Goal: Task Accomplishment & Management: Complete application form

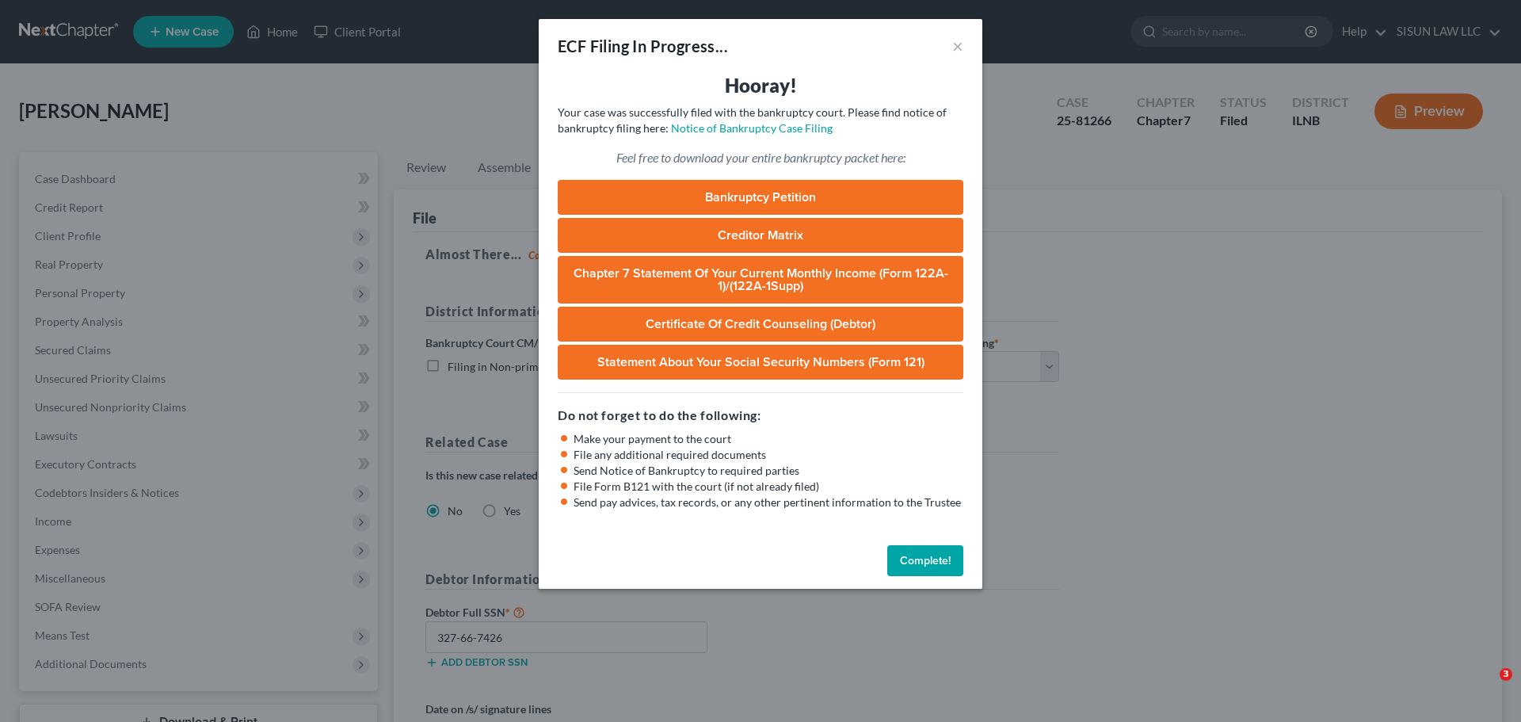
select select "0"
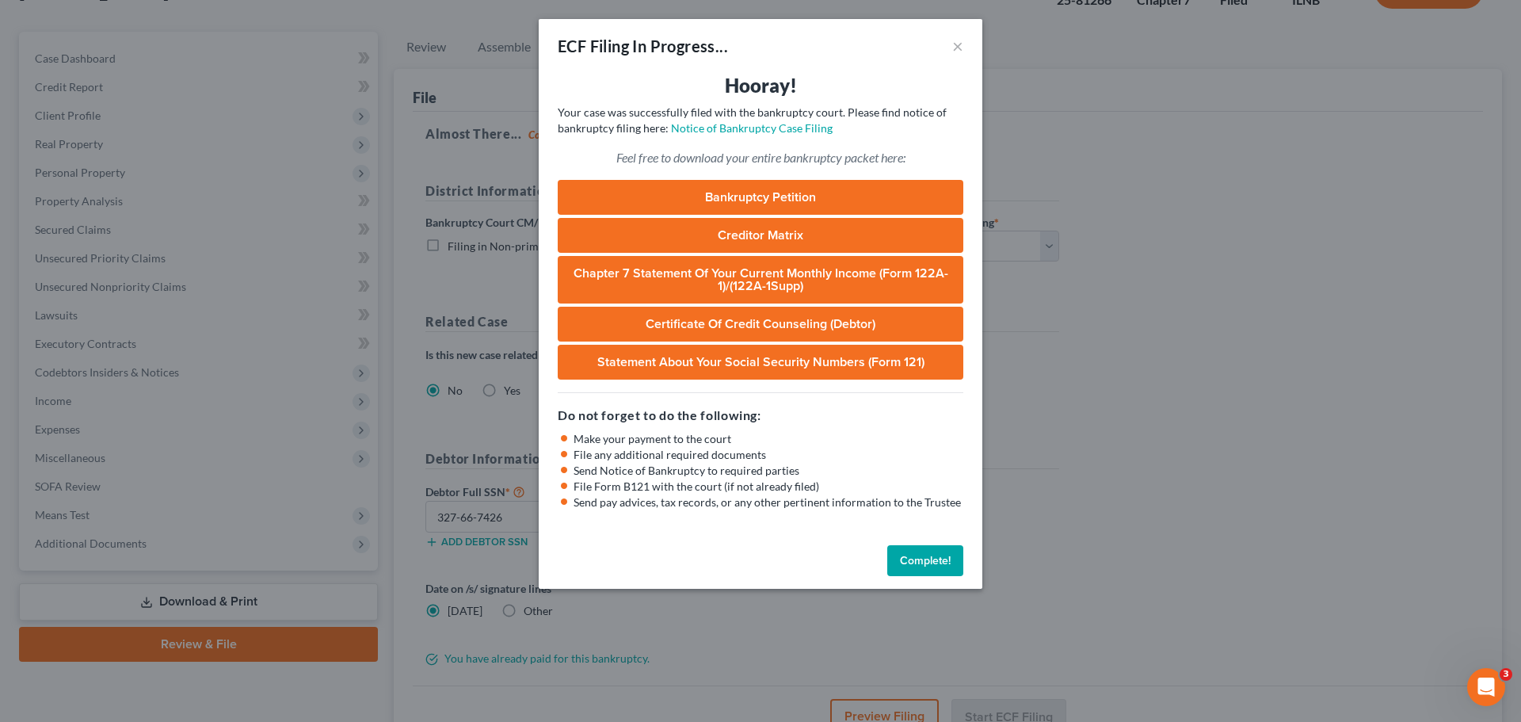
click at [761, 196] on link "Bankruptcy Petition" at bounding box center [761, 197] width 406 height 35
click at [793, 234] on link "Creditor Matrix" at bounding box center [761, 235] width 406 height 35
click at [722, 280] on link "Chapter 7 Statement of Your Current Monthly Income (Form 122A-1)/(122A-1Supp)" at bounding box center [761, 280] width 406 height 48
click at [726, 327] on link "Certificate of Credit Counseling (Debtor)" at bounding box center [761, 324] width 406 height 35
click at [669, 368] on link "Statement About Your Social Security Numbers (Form 121)" at bounding box center [761, 362] width 406 height 35
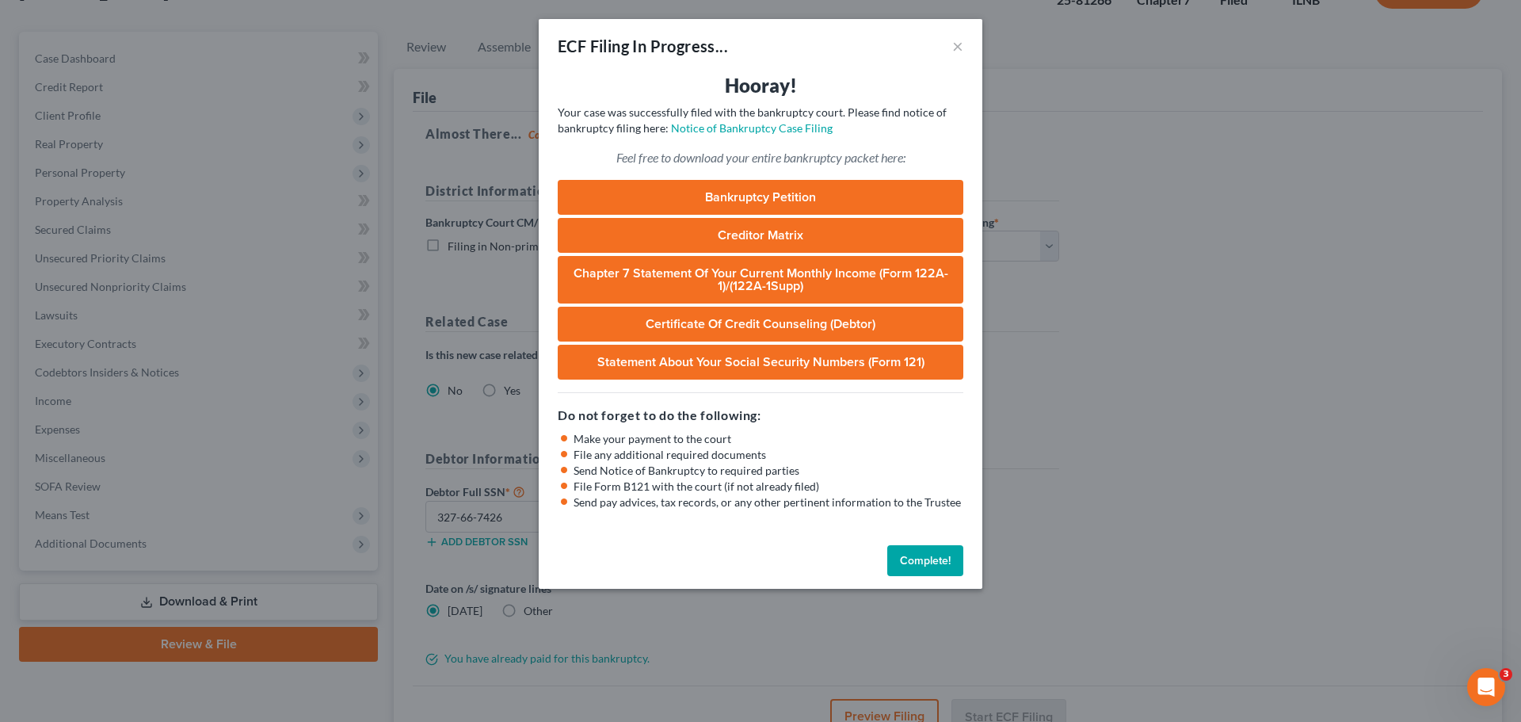
click at [932, 565] on button "Complete!" at bounding box center [925, 561] width 76 height 32
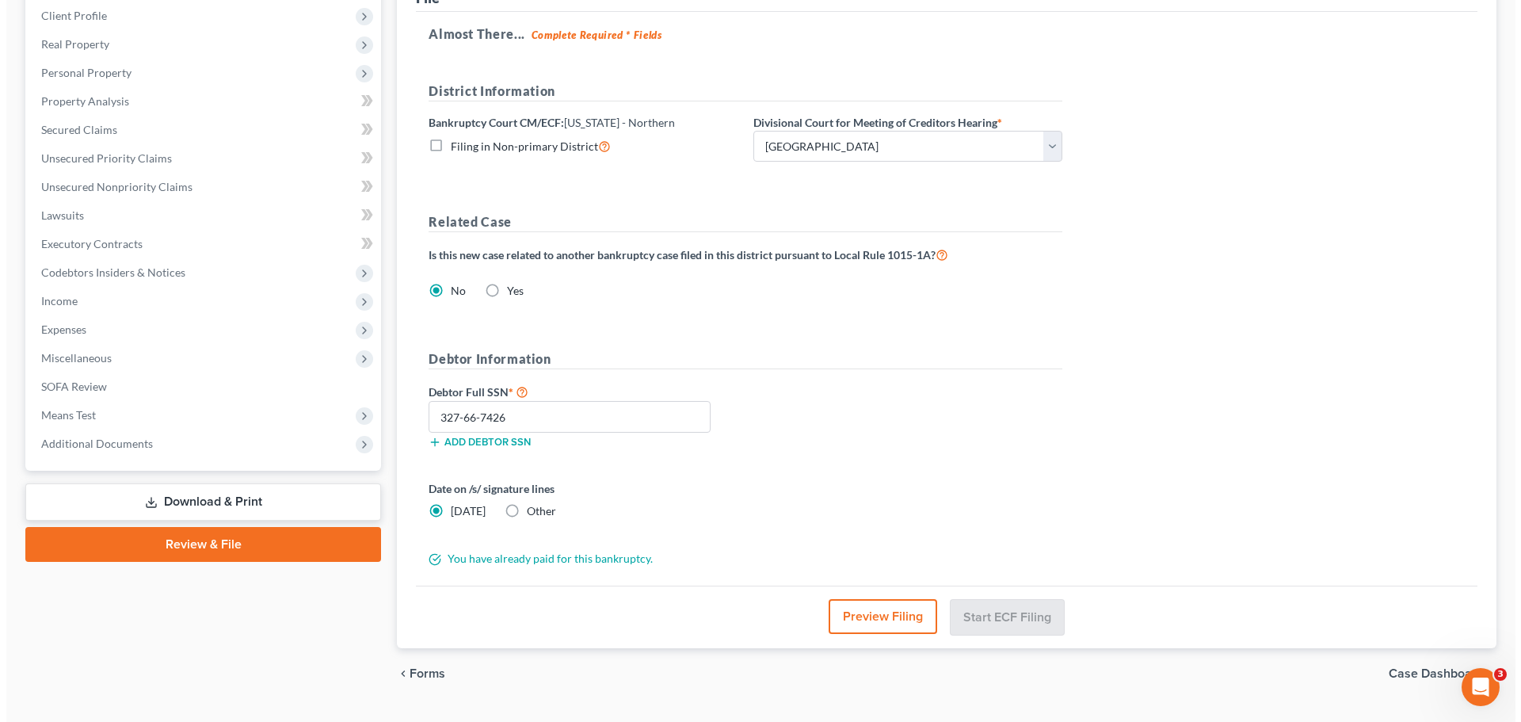
scroll to position [257, 0]
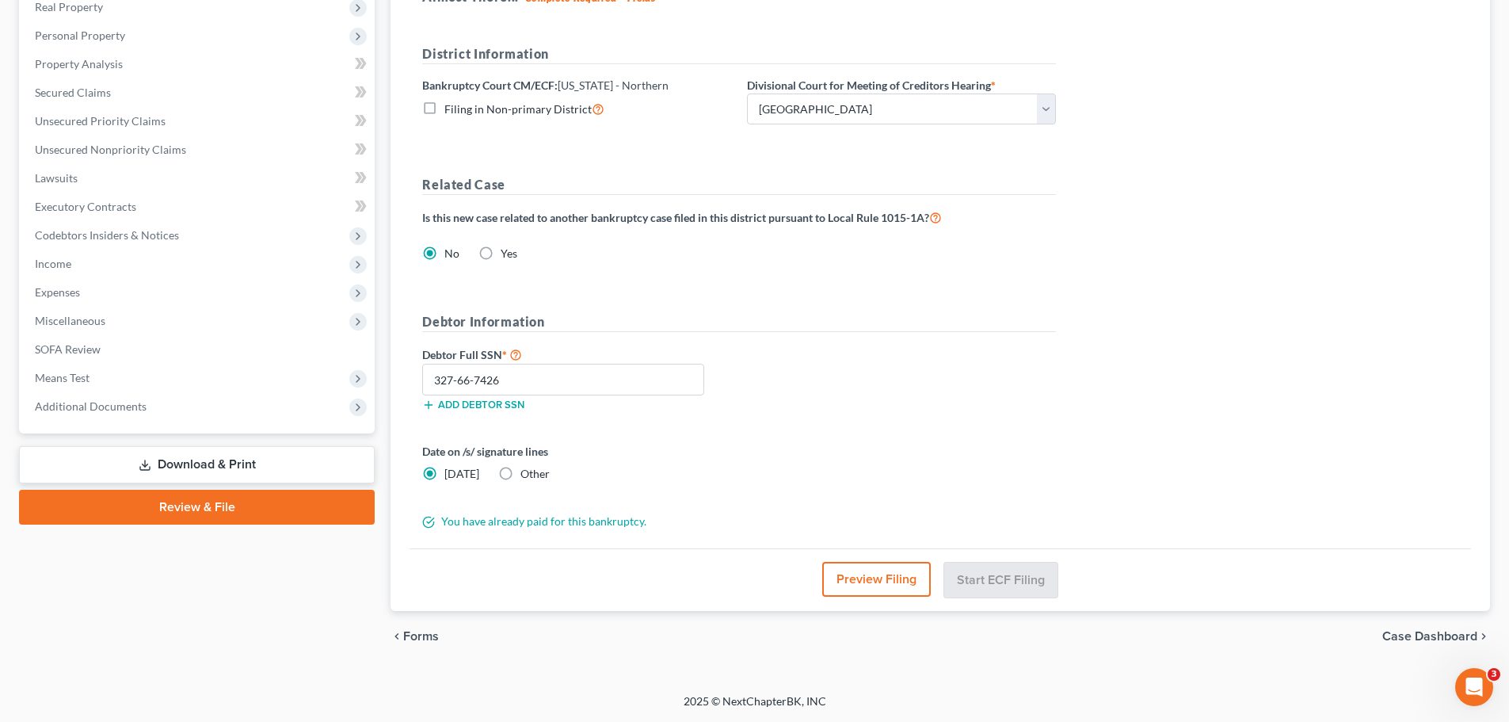
click at [883, 577] on button "Preview Filing" at bounding box center [876, 579] width 109 height 35
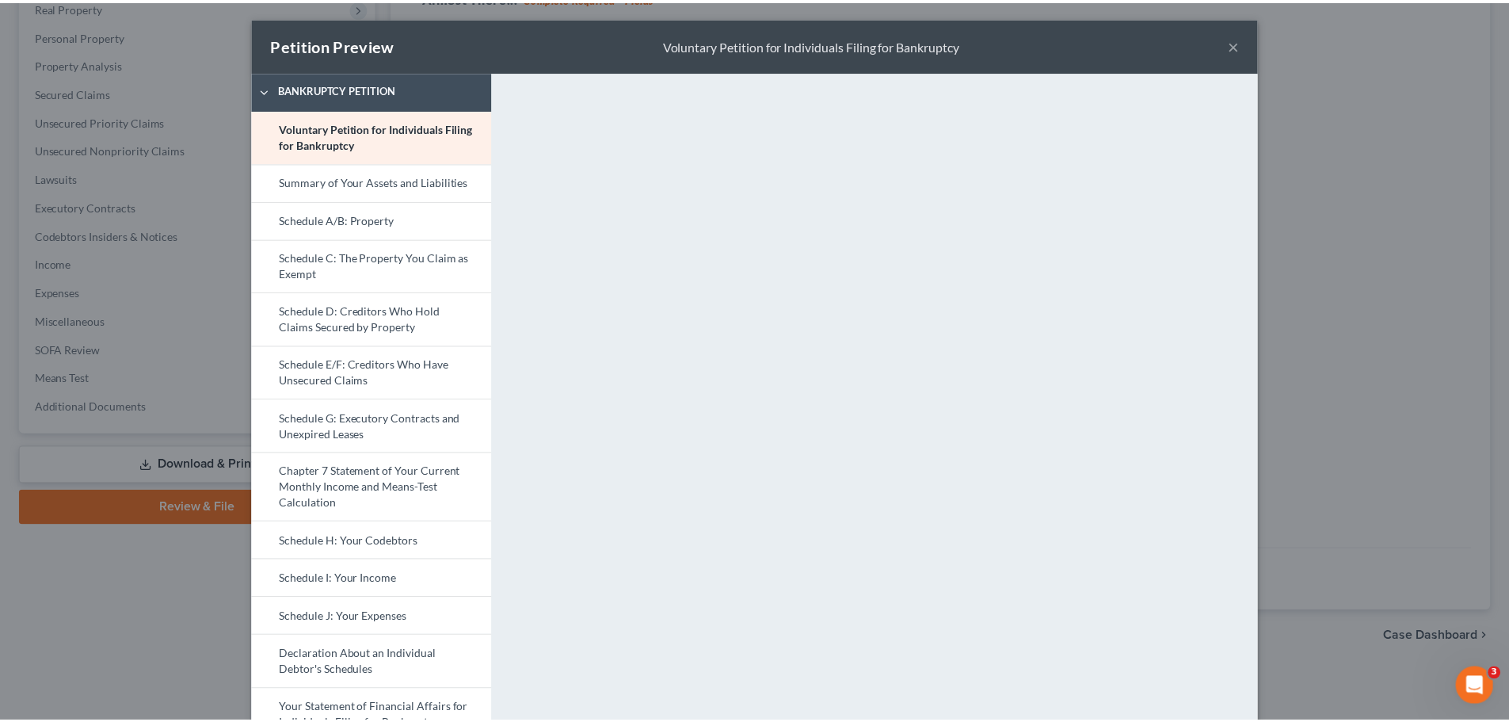
scroll to position [0, 0]
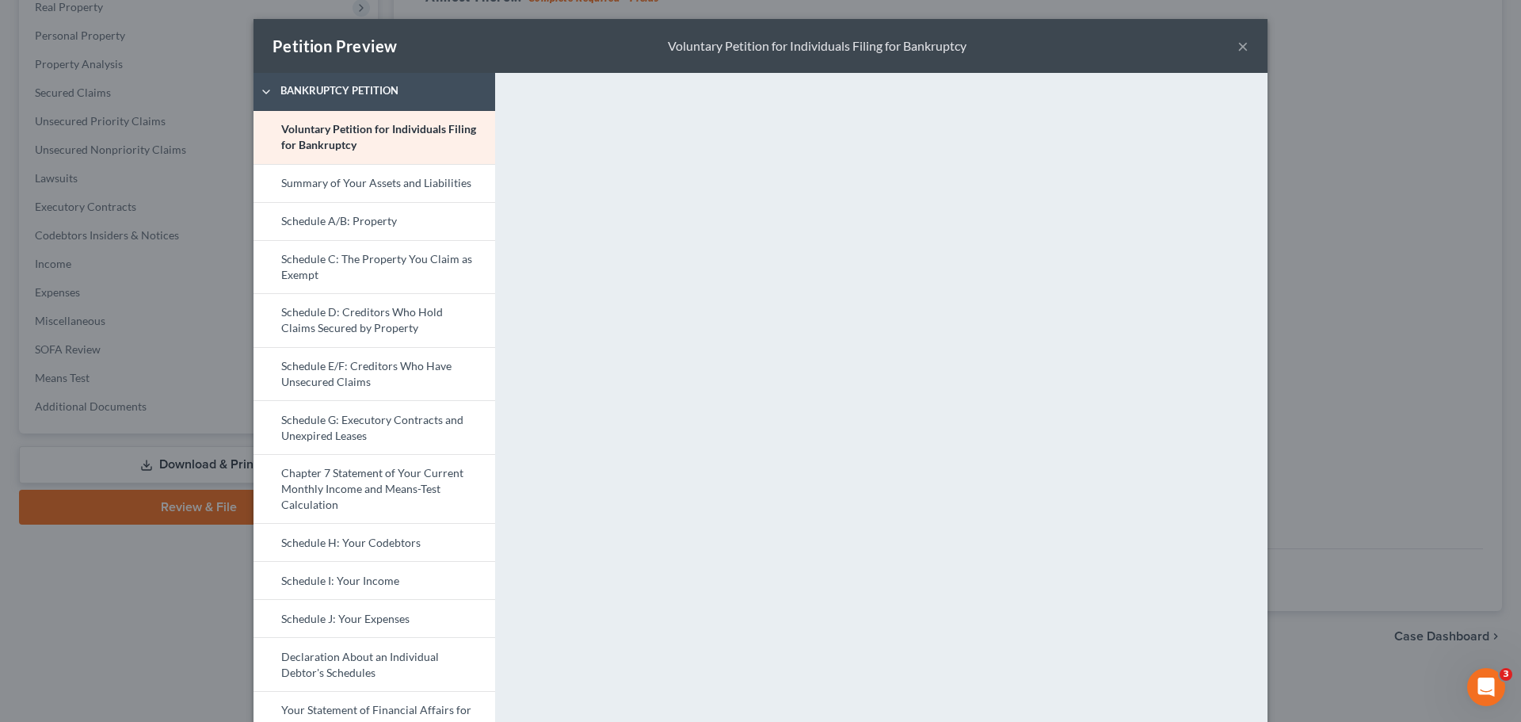
click at [1237, 39] on button "×" at bounding box center [1242, 45] width 11 height 19
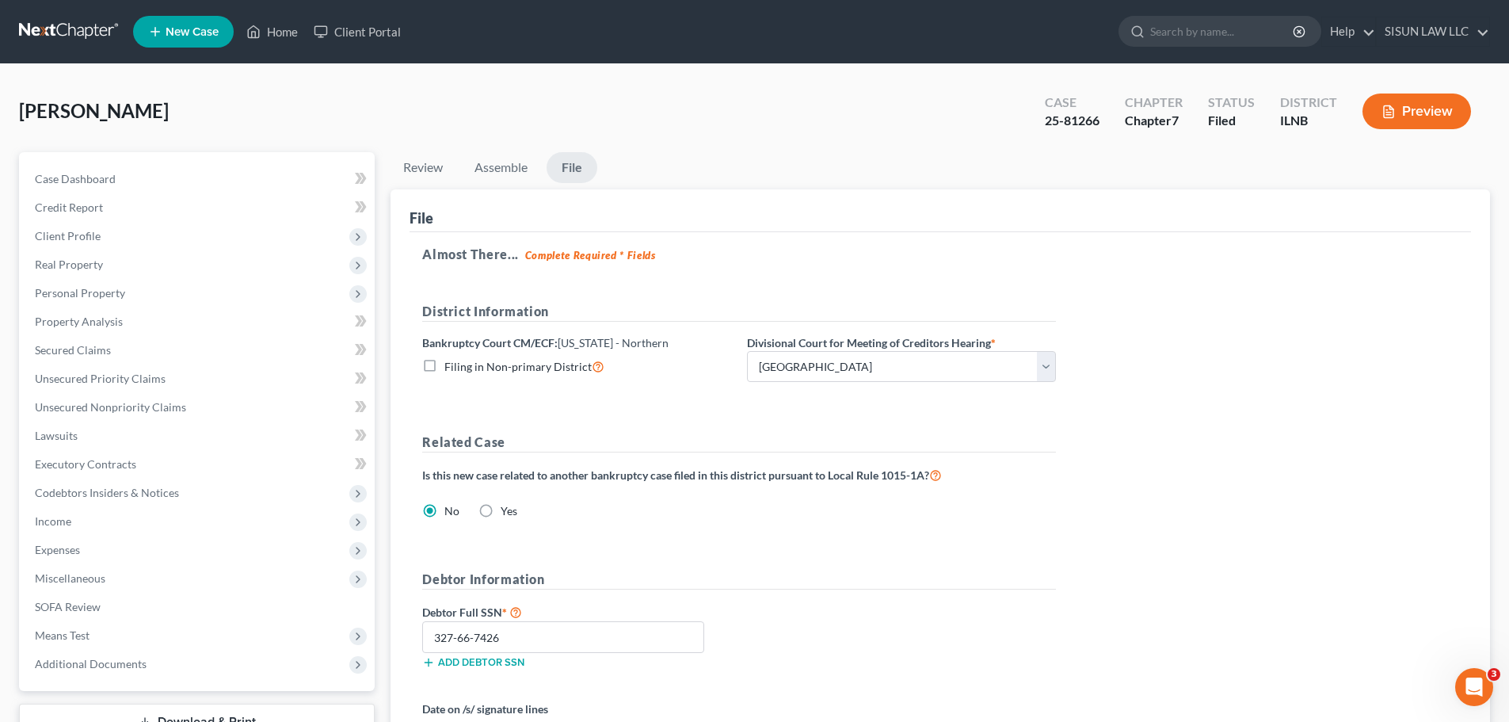
click at [59, 21] on link at bounding box center [69, 31] width 101 height 29
